Goal: Check status: Check status

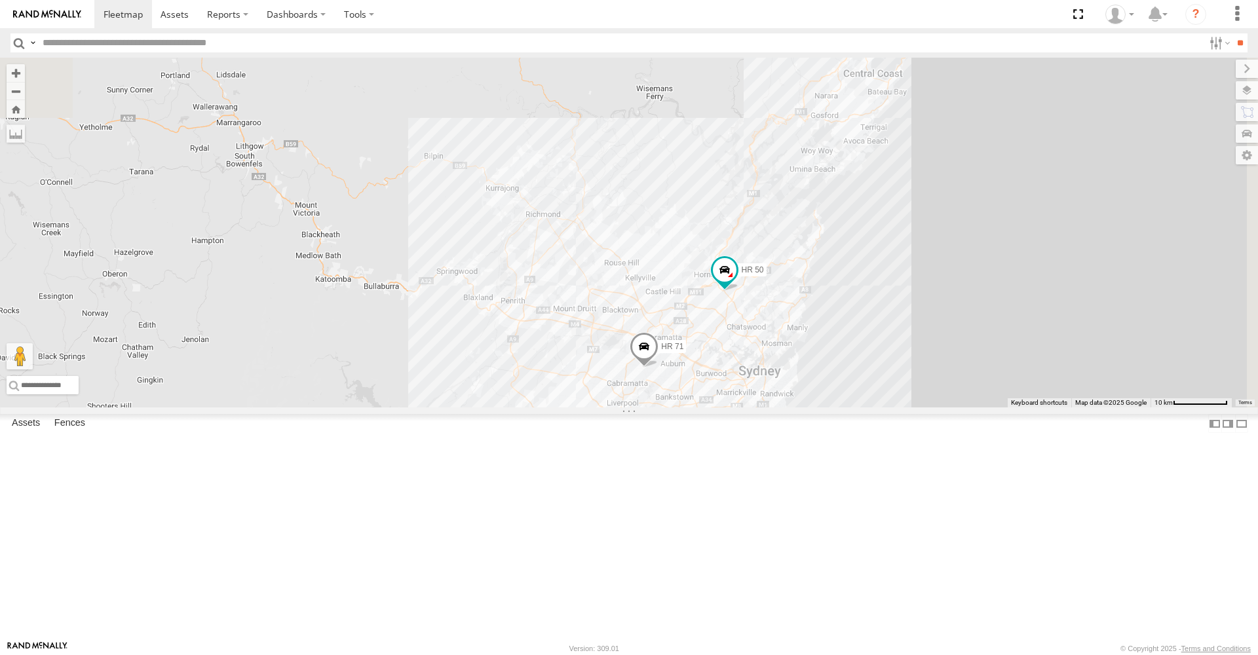
drag, startPoint x: 727, startPoint y: 198, endPoint x: 587, endPoint y: 581, distance: 408.1
click at [591, 407] on div "HR 51 HR 50 HR 71" at bounding box center [629, 233] width 1258 height 350
click at [599, 295] on span at bounding box center [587, 283] width 24 height 24
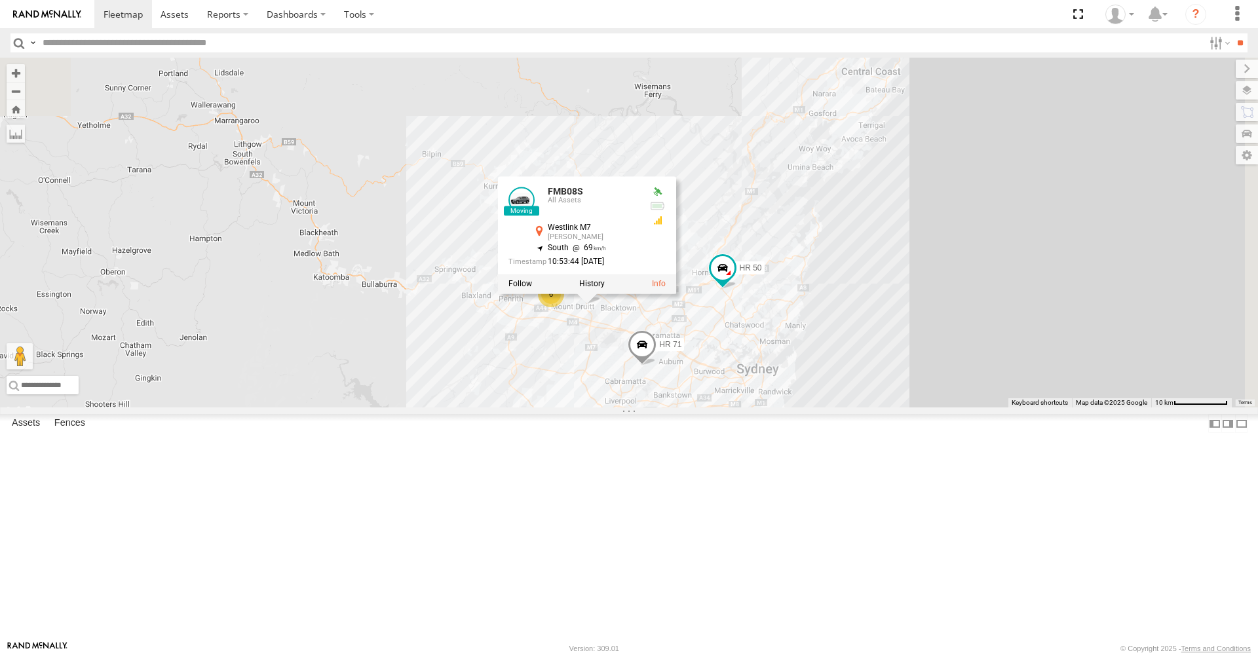
click at [542, 407] on div "HR 51 HR 50 HR 71 6 FMB08S FMB08S All Assets Westlink M7 [GEOGRAPHIC_DATA] -33.…" at bounding box center [629, 233] width 1258 height 350
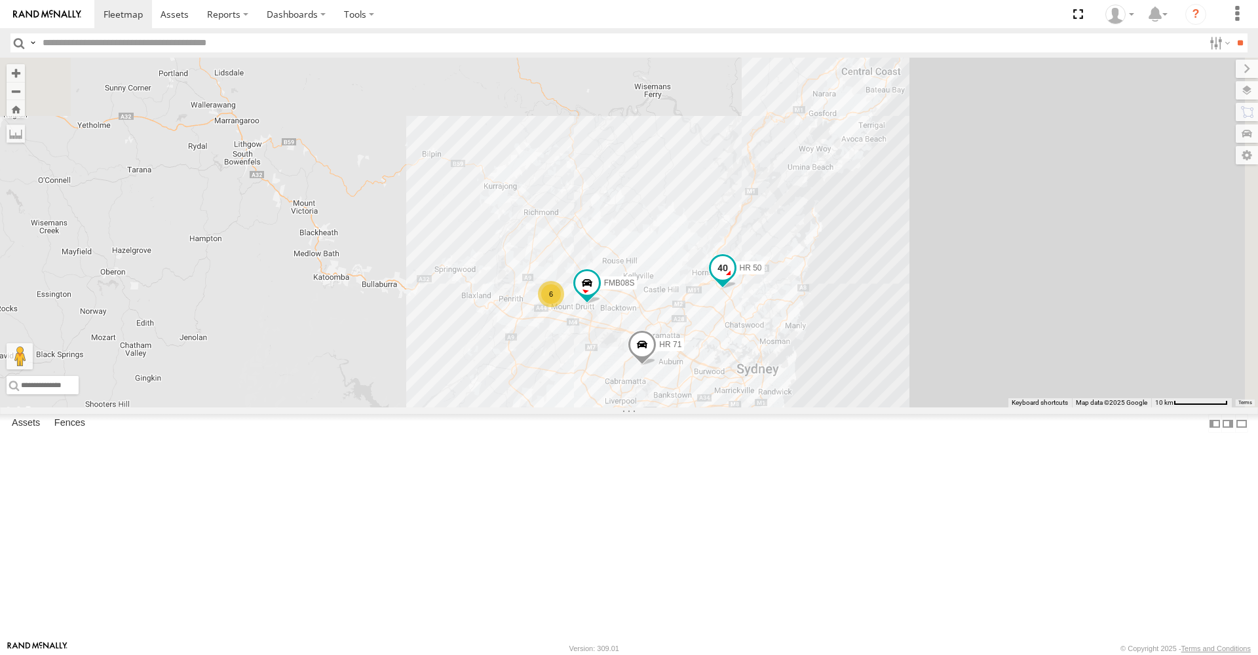
click at [734, 280] on span at bounding box center [723, 268] width 24 height 24
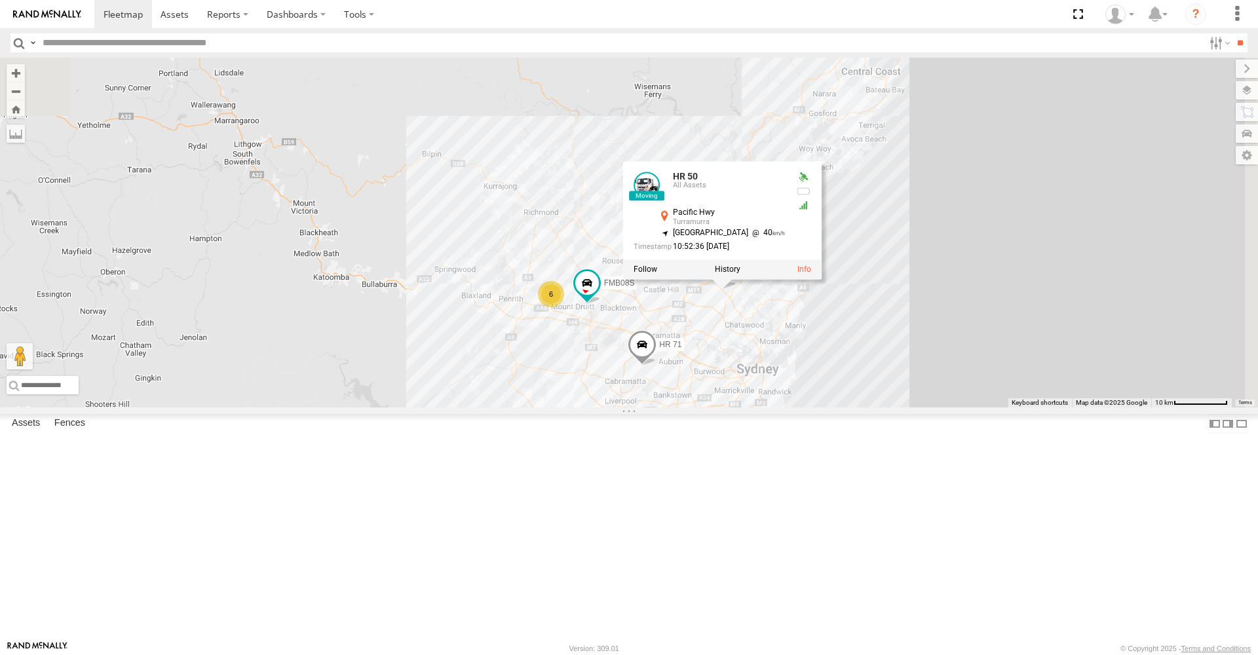
click at [656, 366] on span at bounding box center [642, 347] width 29 height 35
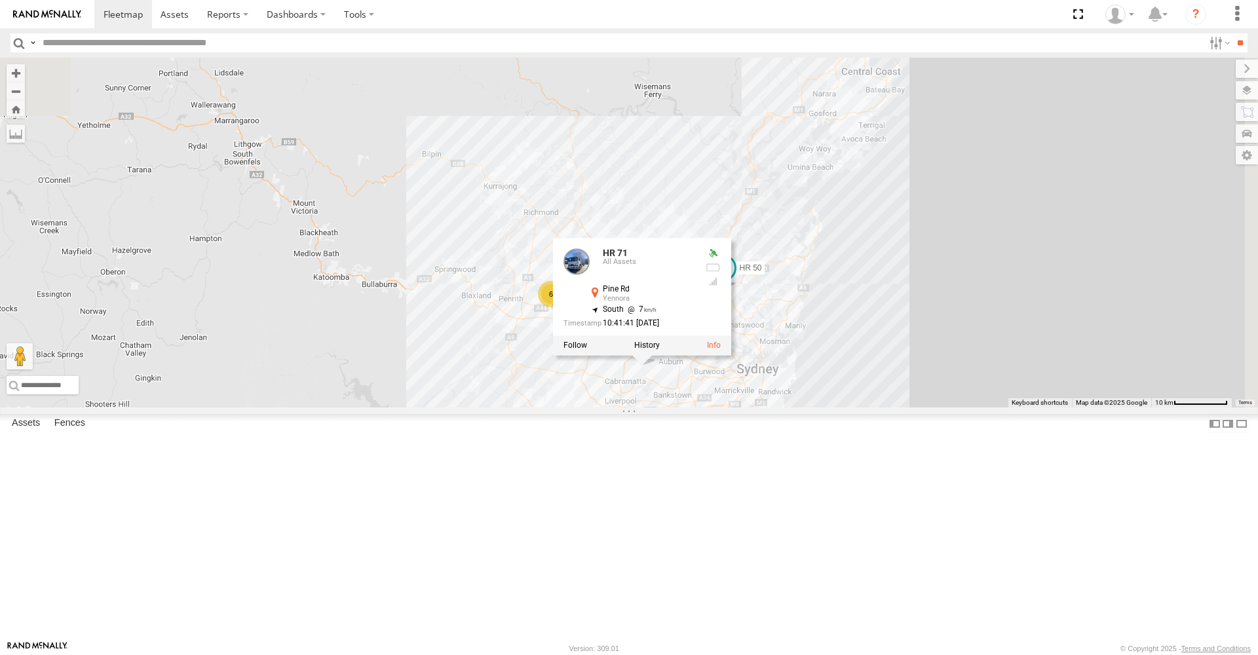
click at [697, 407] on div "HR 51 HR 50 HR 71 6 FMB08S HR 71 All Assets Pine Rd Yennora -33.86652 , 150.963…" at bounding box center [629, 233] width 1258 height 350
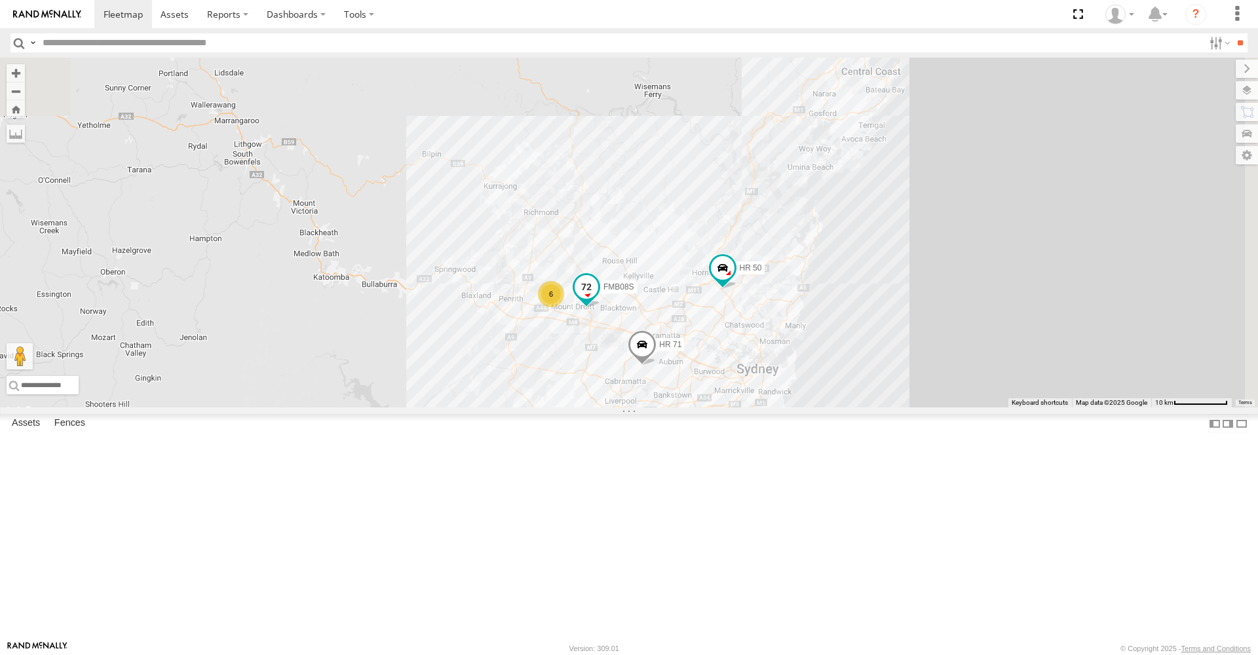
click at [598, 299] on span at bounding box center [587, 287] width 24 height 24
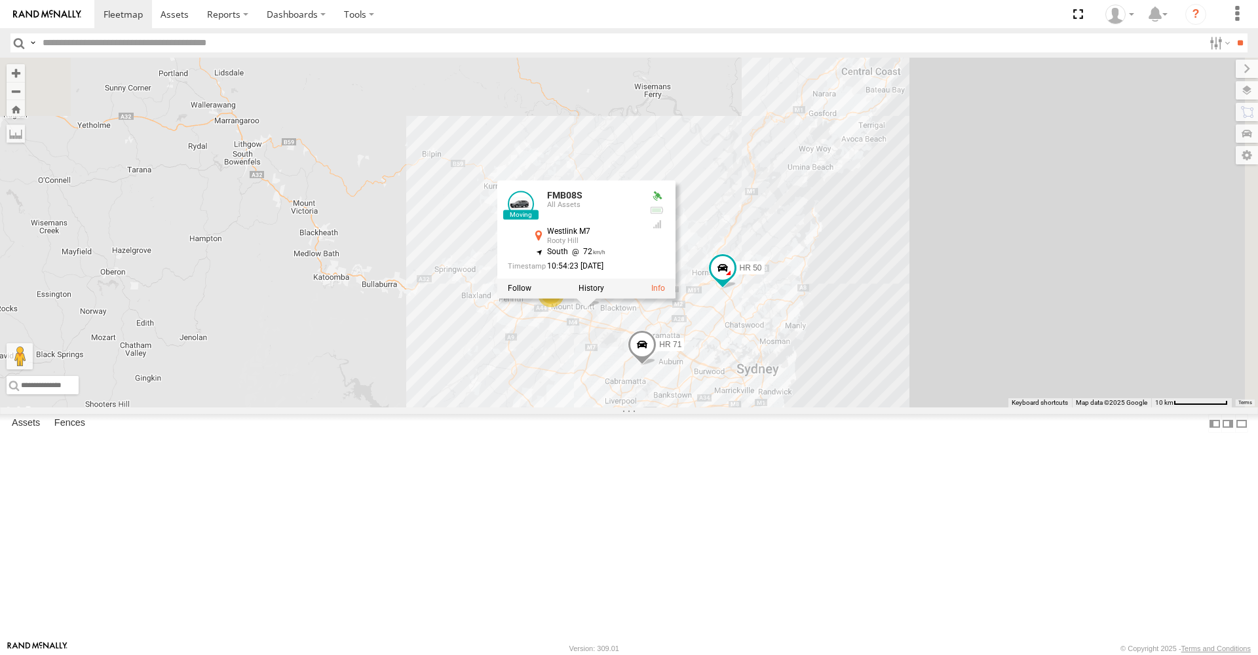
click at [665, 407] on div "HR 51 HR 50 HR 71 6 FMB08S FMB08S All Assets Westlink M7 [GEOGRAPHIC_DATA] -33.…" at bounding box center [629, 233] width 1258 height 350
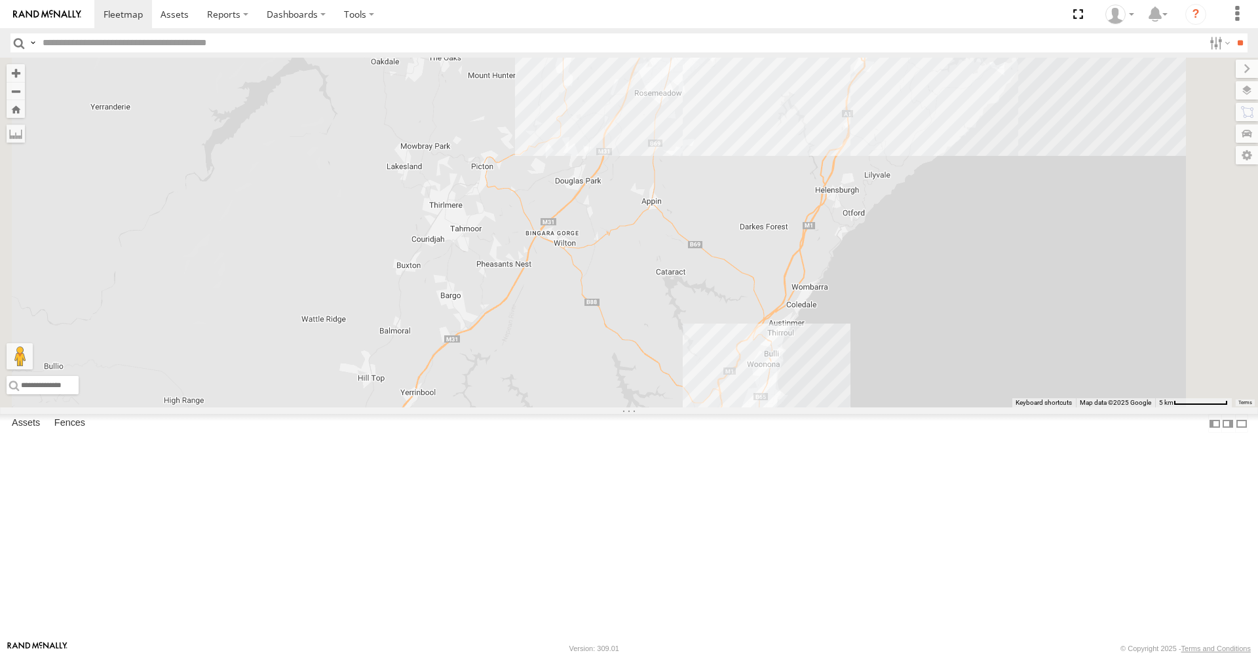
drag, startPoint x: 749, startPoint y: 472, endPoint x: 786, endPoint y: -52, distance: 525.4
click at [786, 0] on html at bounding box center [629, 327] width 1258 height 655
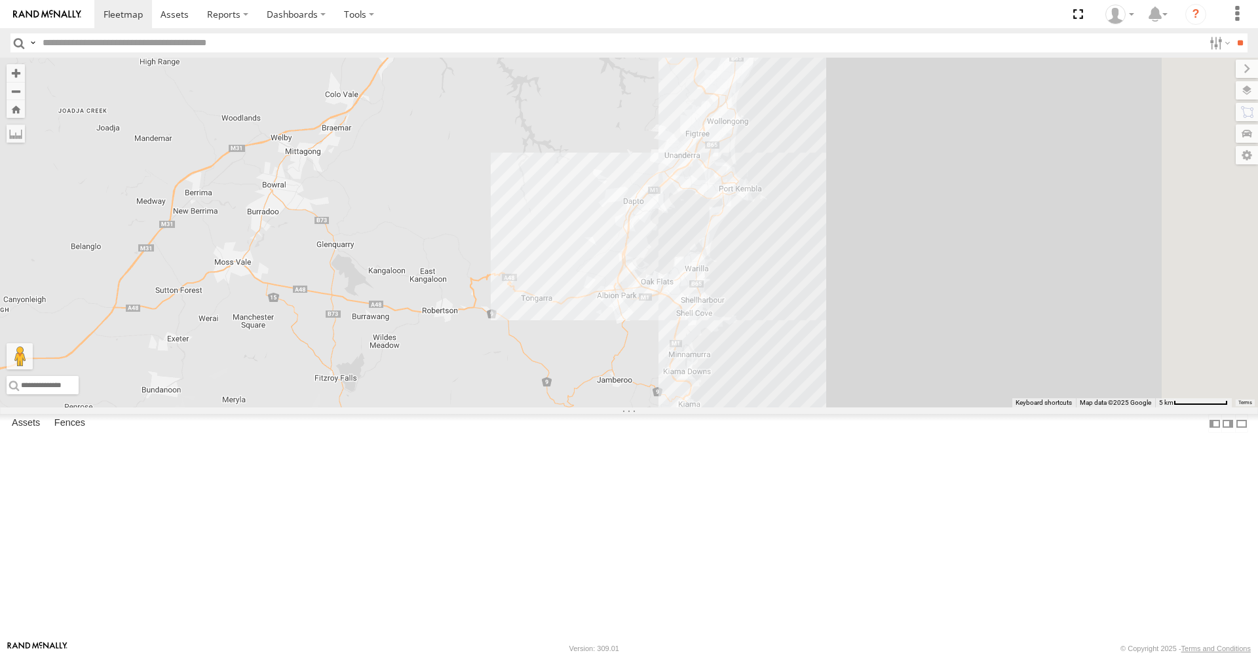
drag, startPoint x: 744, startPoint y: 367, endPoint x: 709, endPoint y: 46, distance: 322.9
click at [710, 48] on body at bounding box center [629, 327] width 1258 height 655
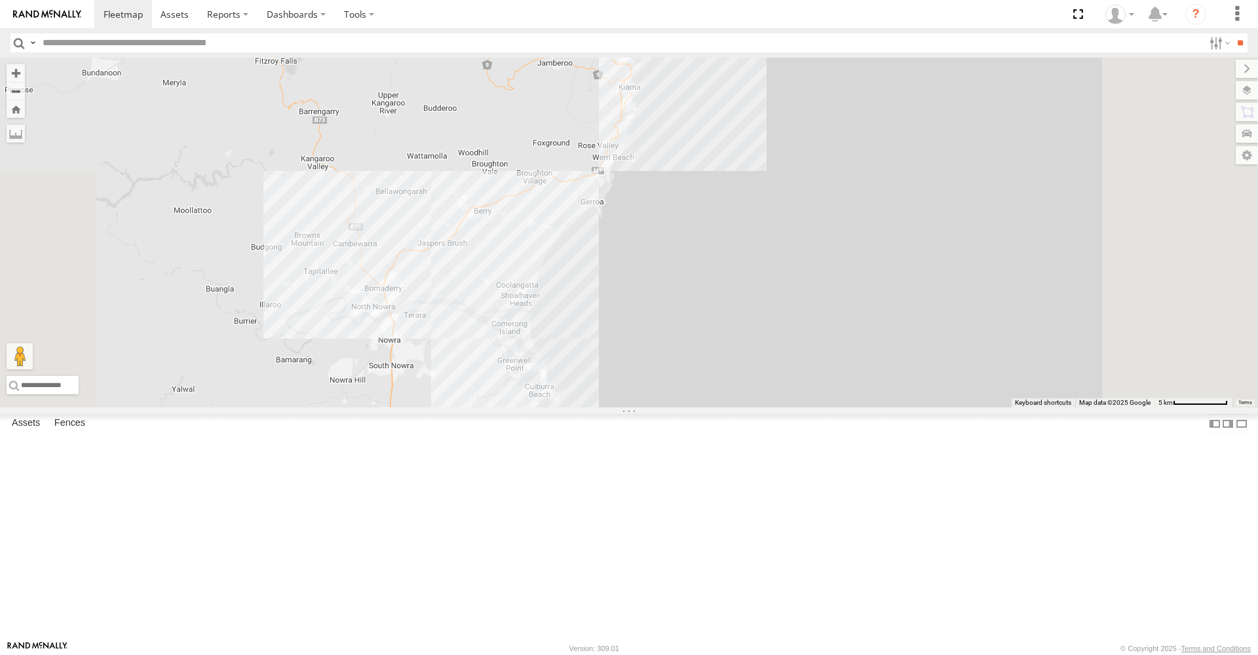
drag, startPoint x: 740, startPoint y: 461, endPoint x: 681, endPoint y: 165, distance: 302.0
click at [681, 165] on div "HR 51 HR 50 HR 71 FMB08S 5 MR Truck" at bounding box center [629, 233] width 1258 height 350
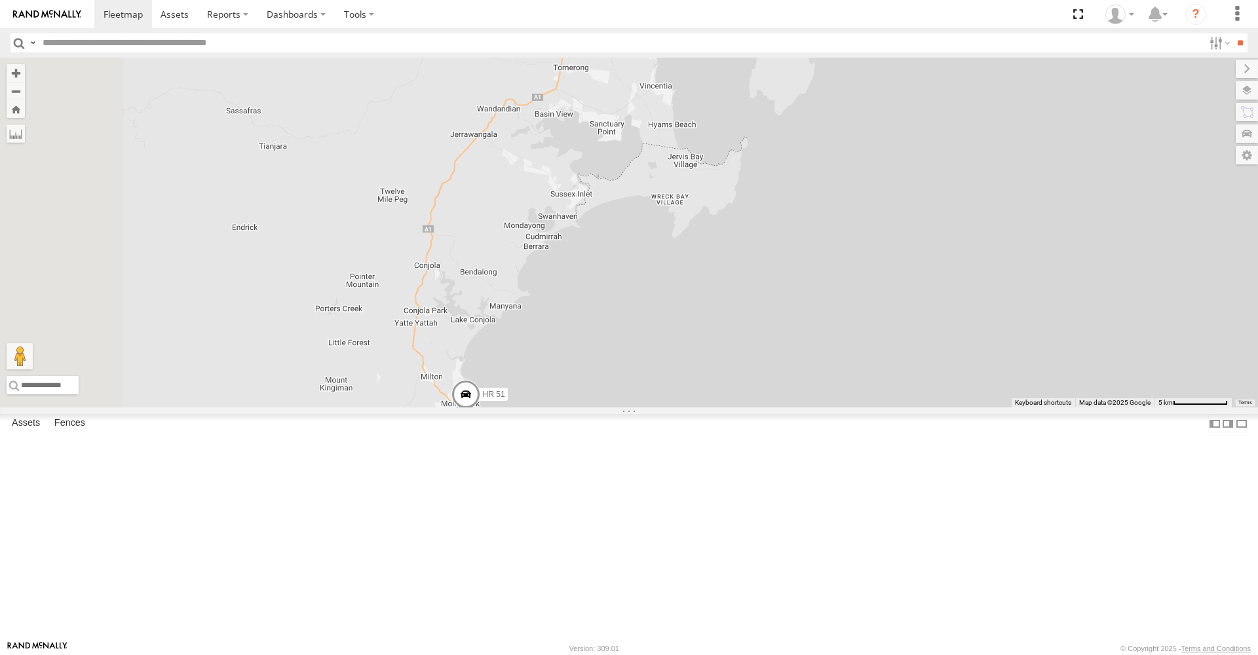
drag, startPoint x: 664, startPoint y: 487, endPoint x: 859, endPoint y: -3, distance: 527.5
click at [859, 0] on html at bounding box center [629, 327] width 1258 height 655
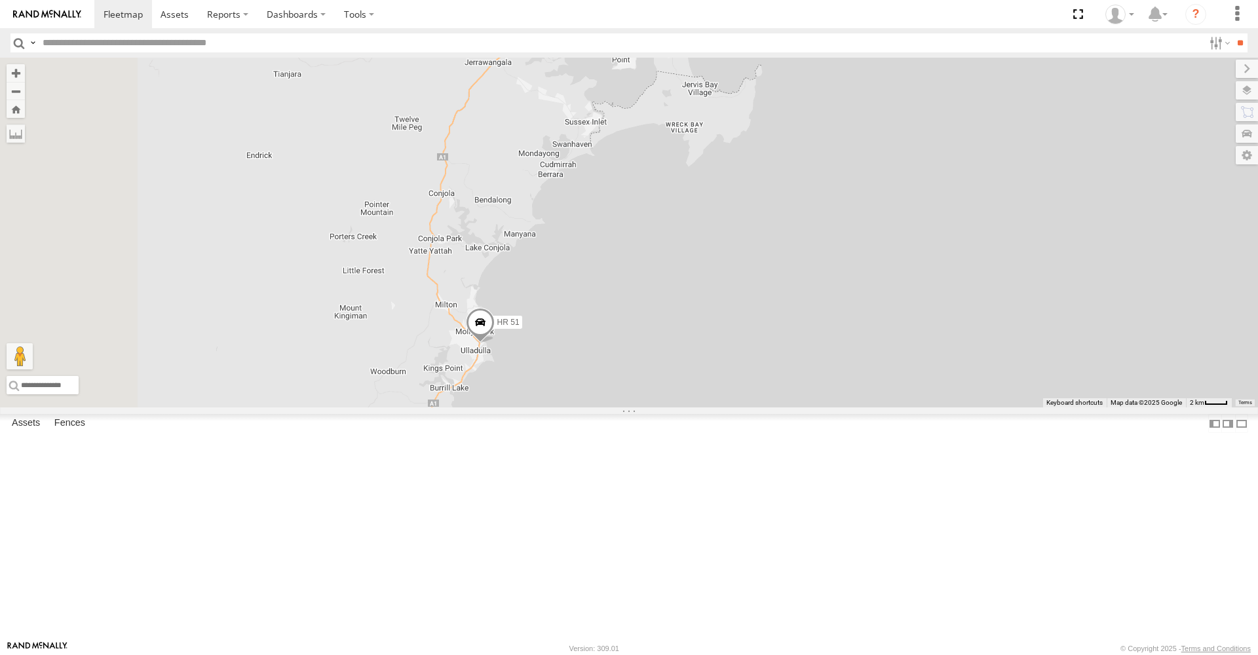
drag, startPoint x: 600, startPoint y: 435, endPoint x: 621, endPoint y: 356, distance: 81.4
click at [621, 356] on div "HR 51 HR 50 HR 71 FMB08S 5 MR Truck" at bounding box center [629, 233] width 1258 height 350
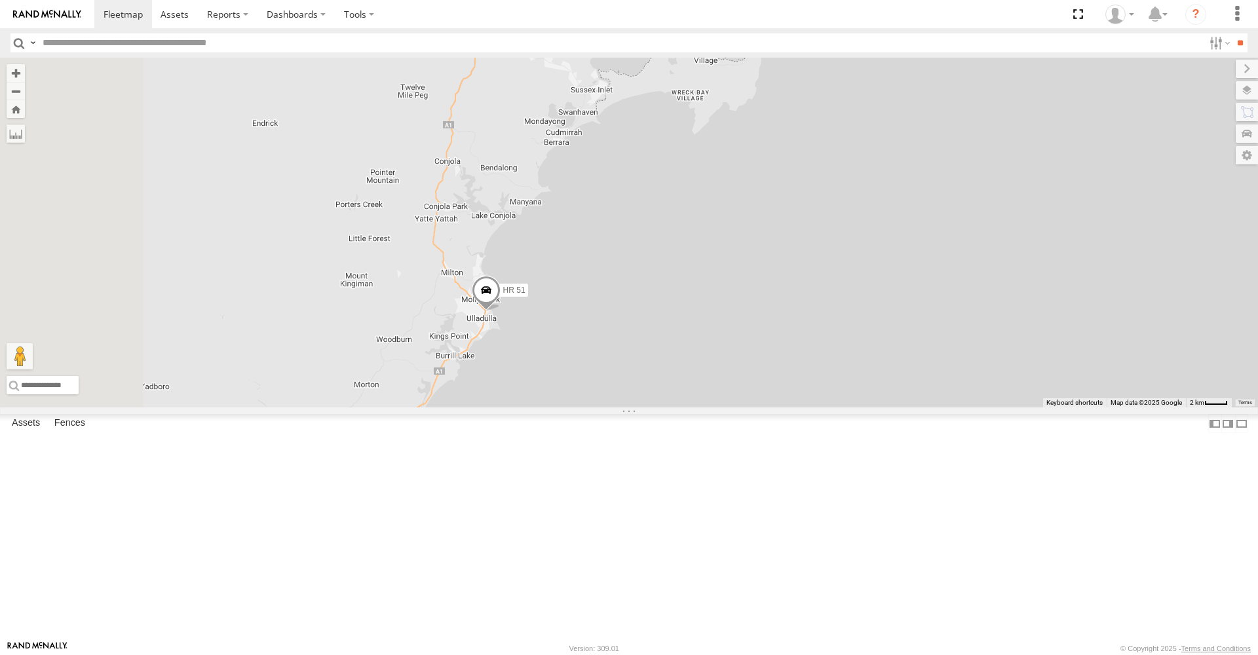
click at [500, 311] on span at bounding box center [486, 293] width 29 height 35
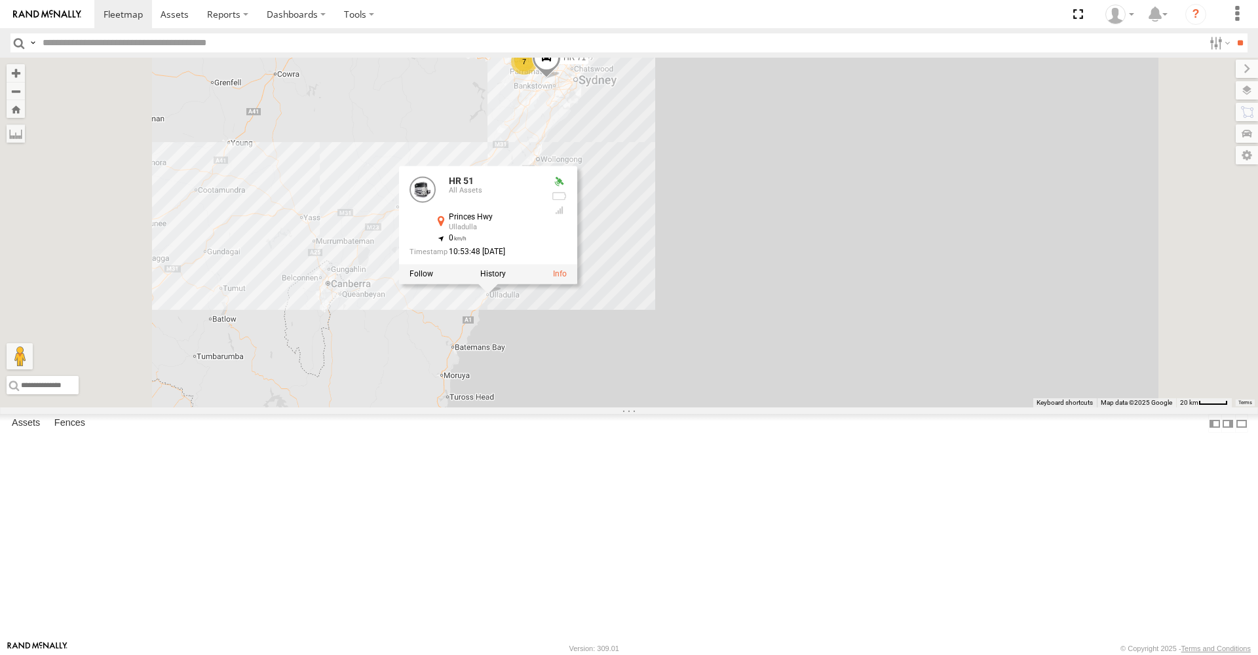
click at [793, 407] on div "HR 51 HR 50 HR 71 HR 51 All Assets Princes Hwy Ulladulla -35.35083 , 150.47603 …" at bounding box center [629, 233] width 1258 height 350
